Goal: Entertainment & Leisure: Consume media (video, audio)

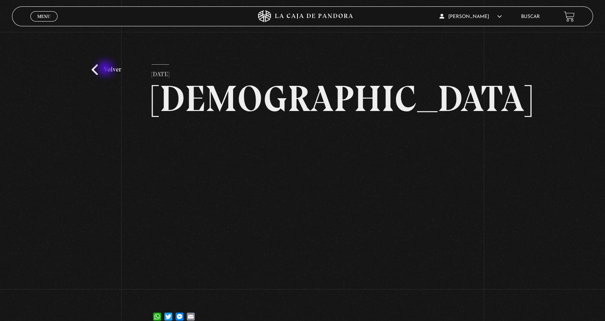
click at [106, 69] on link "Volver" at bounding box center [107, 69] width 30 height 11
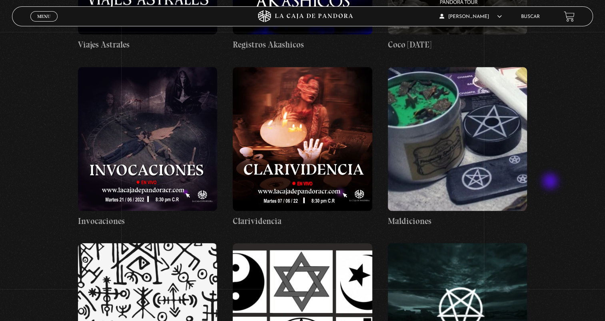
scroll to position [799, 0]
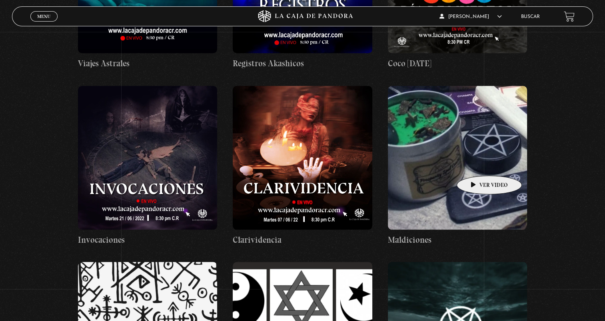
click at [476, 164] on figure at bounding box center [457, 158] width 139 height 144
